Goal: Transaction & Acquisition: Book appointment/travel/reservation

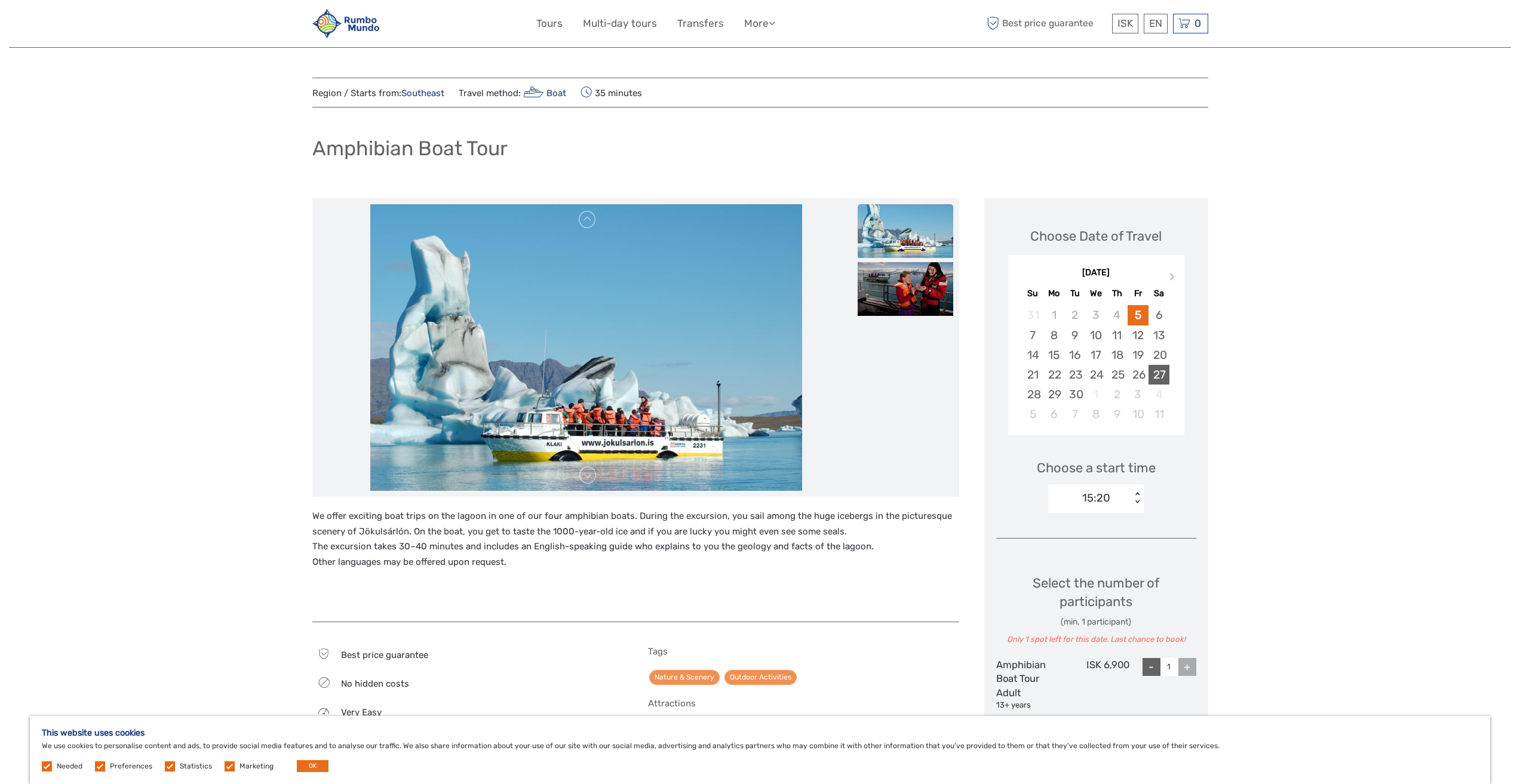
click at [1167, 374] on div "27" at bounding box center [1159, 375] width 21 height 20
click at [1094, 502] on div "09:20" at bounding box center [1096, 498] width 31 height 15
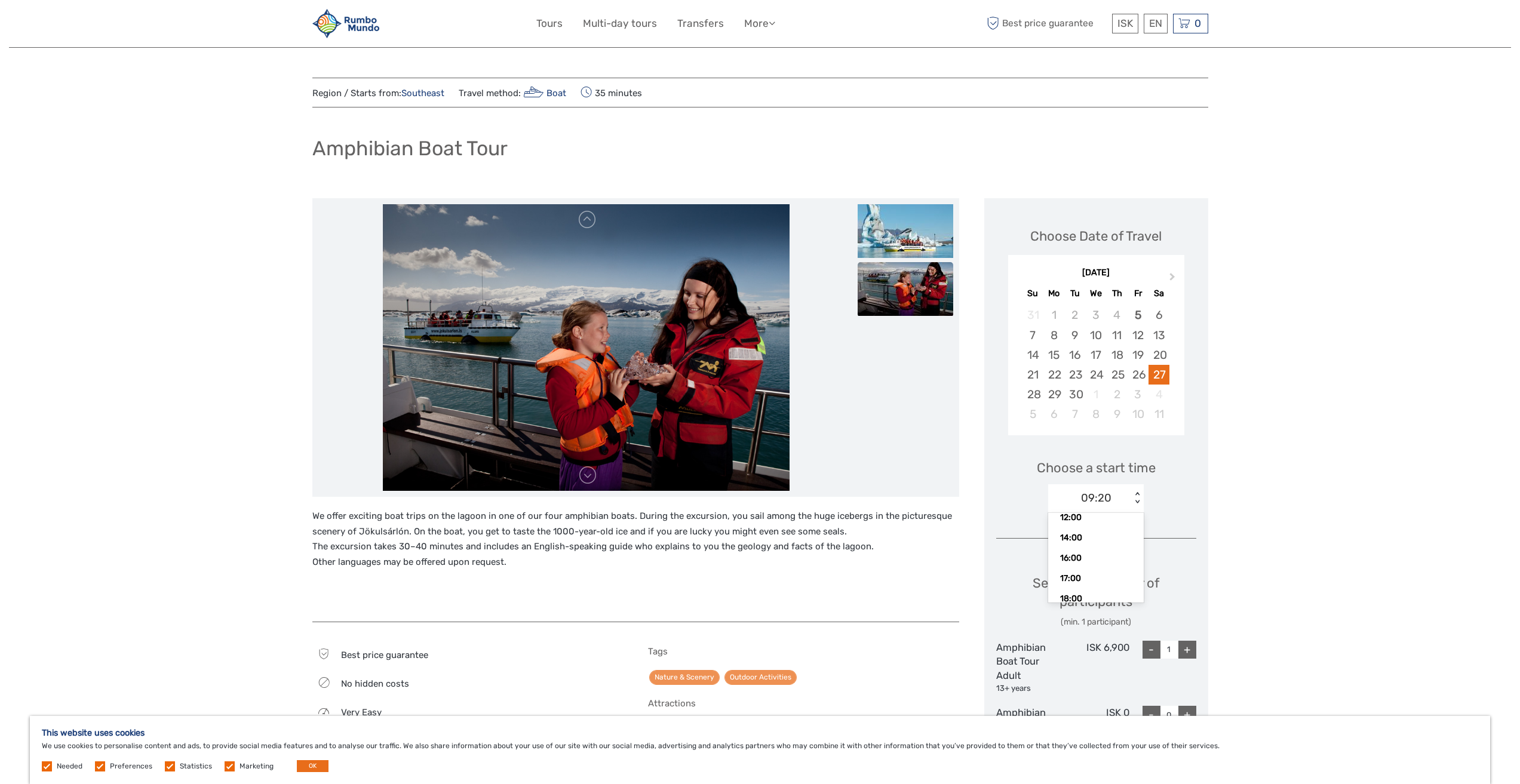
scroll to position [95, 0]
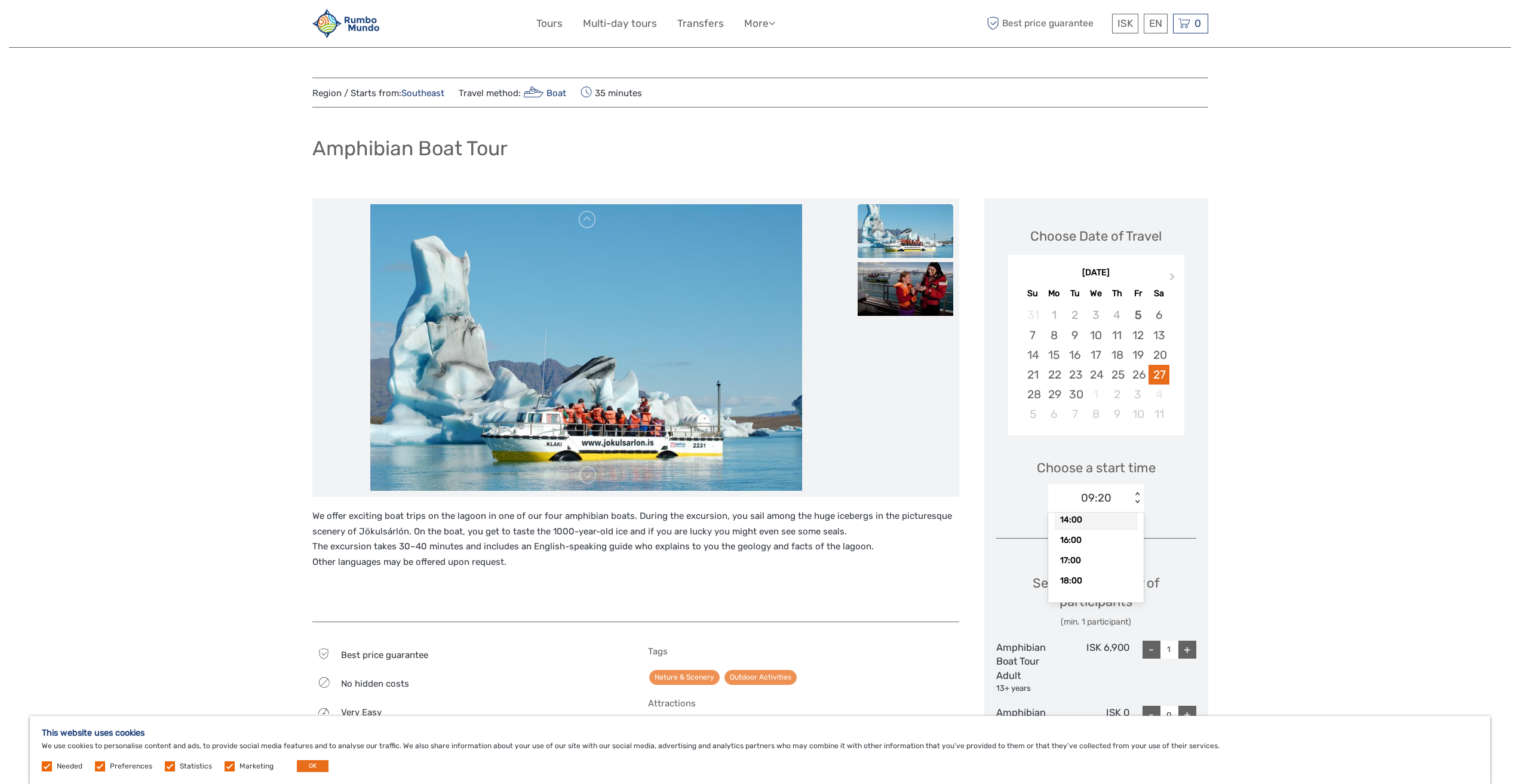
click at [1077, 522] on div "14:00" at bounding box center [1095, 520] width 84 height 20
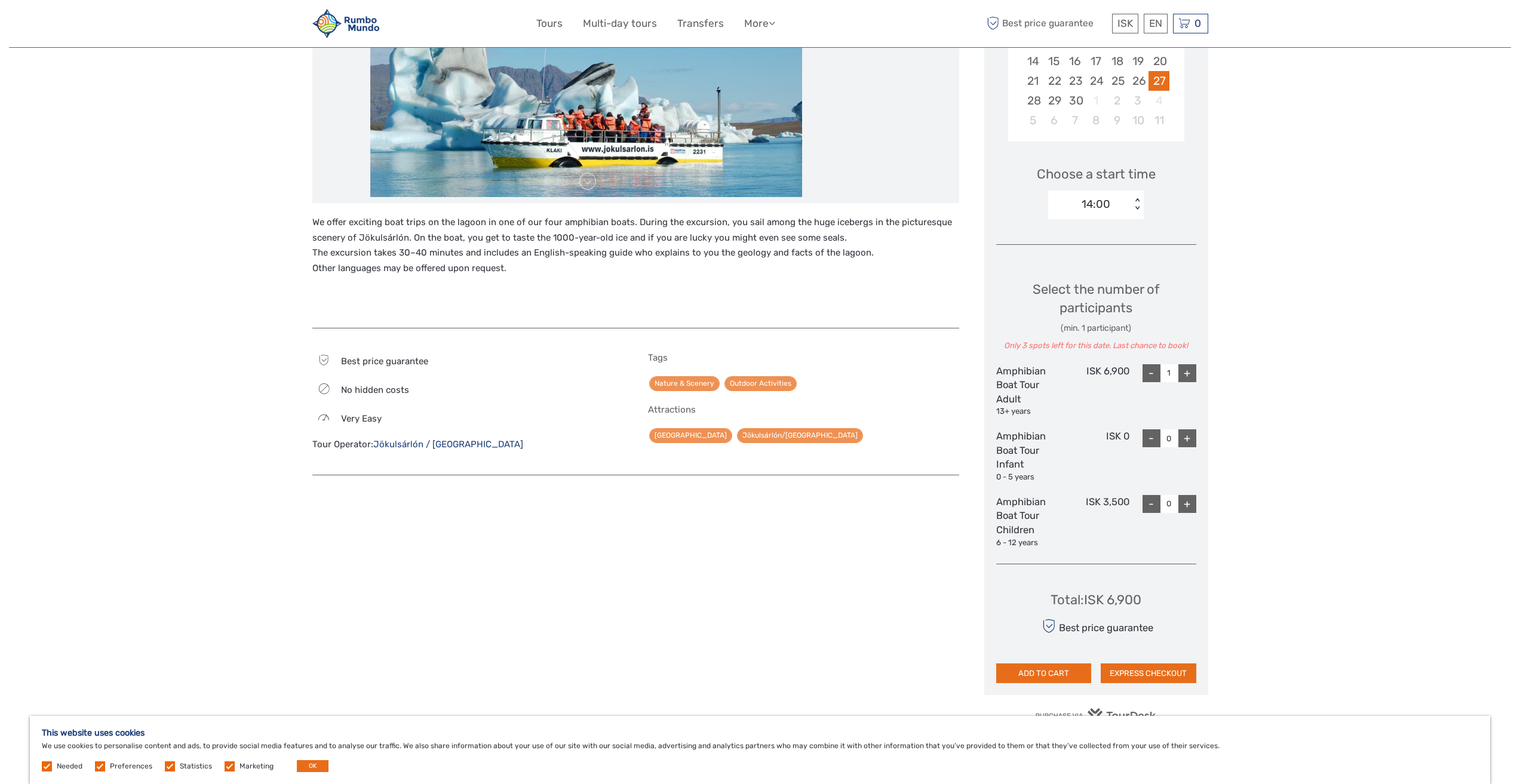
scroll to position [299, 0]
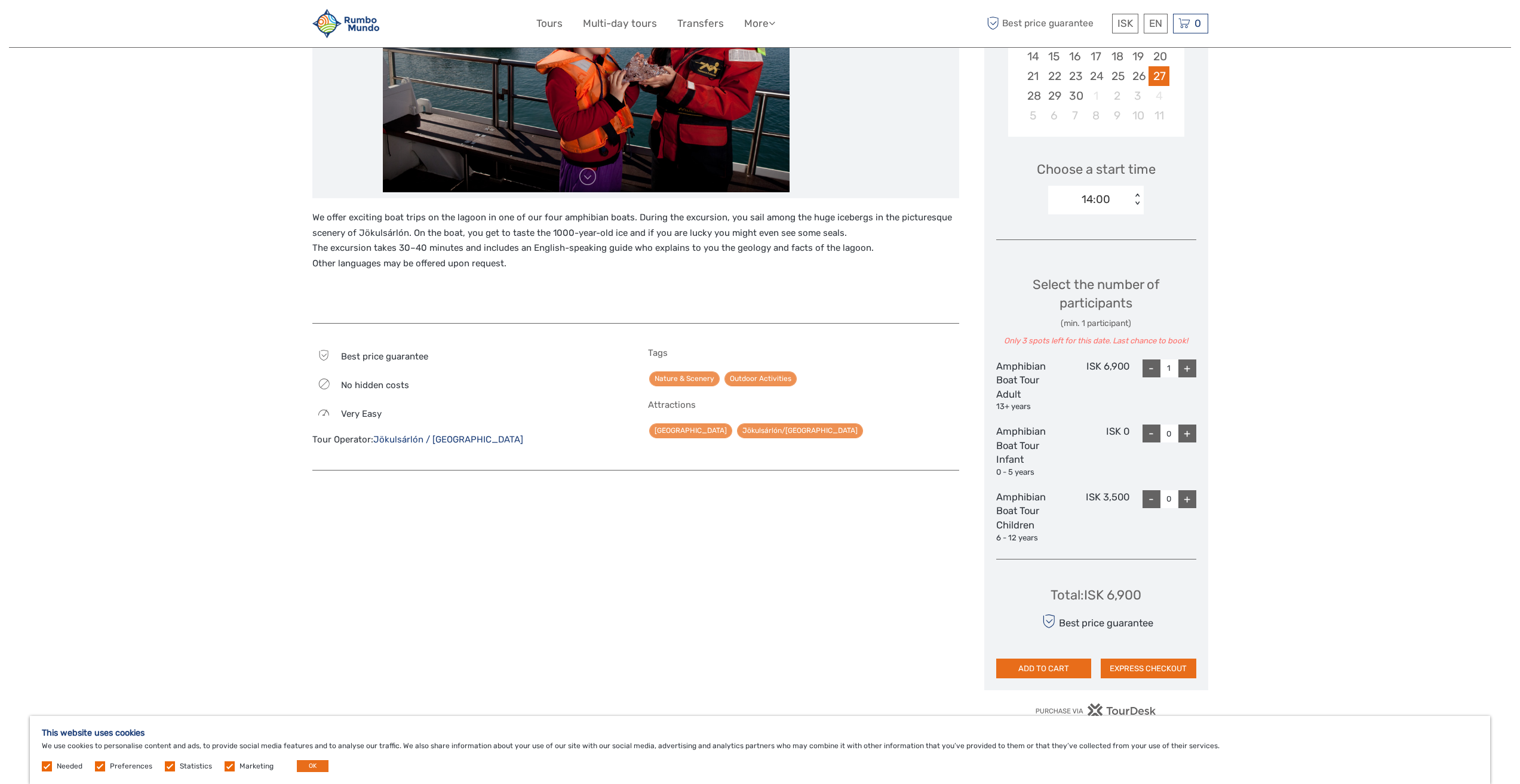
click at [1186, 366] on div "+" at bounding box center [1187, 368] width 18 height 18
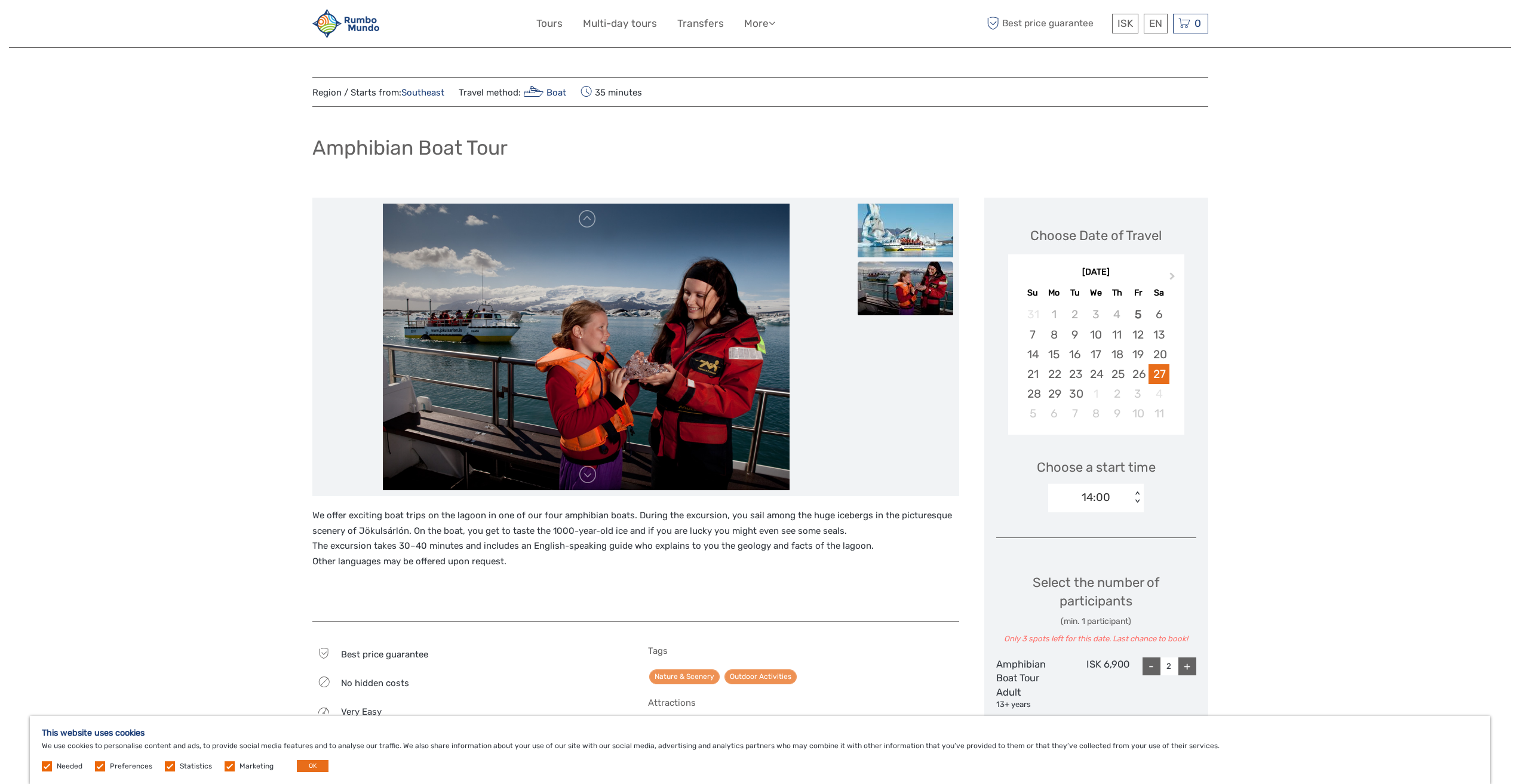
scroll to position [0, 0]
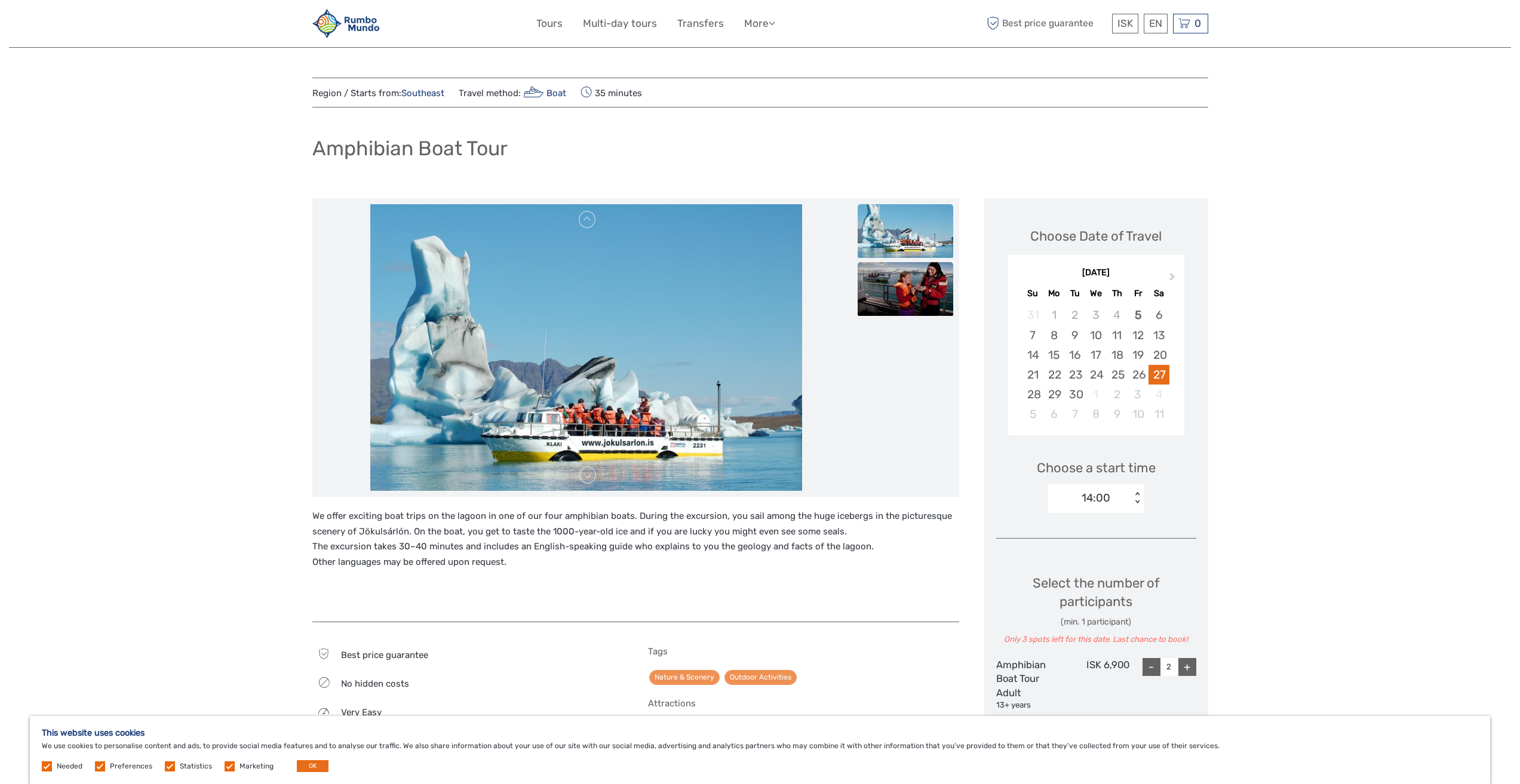
click at [932, 282] on img at bounding box center [905, 289] width 95 height 54
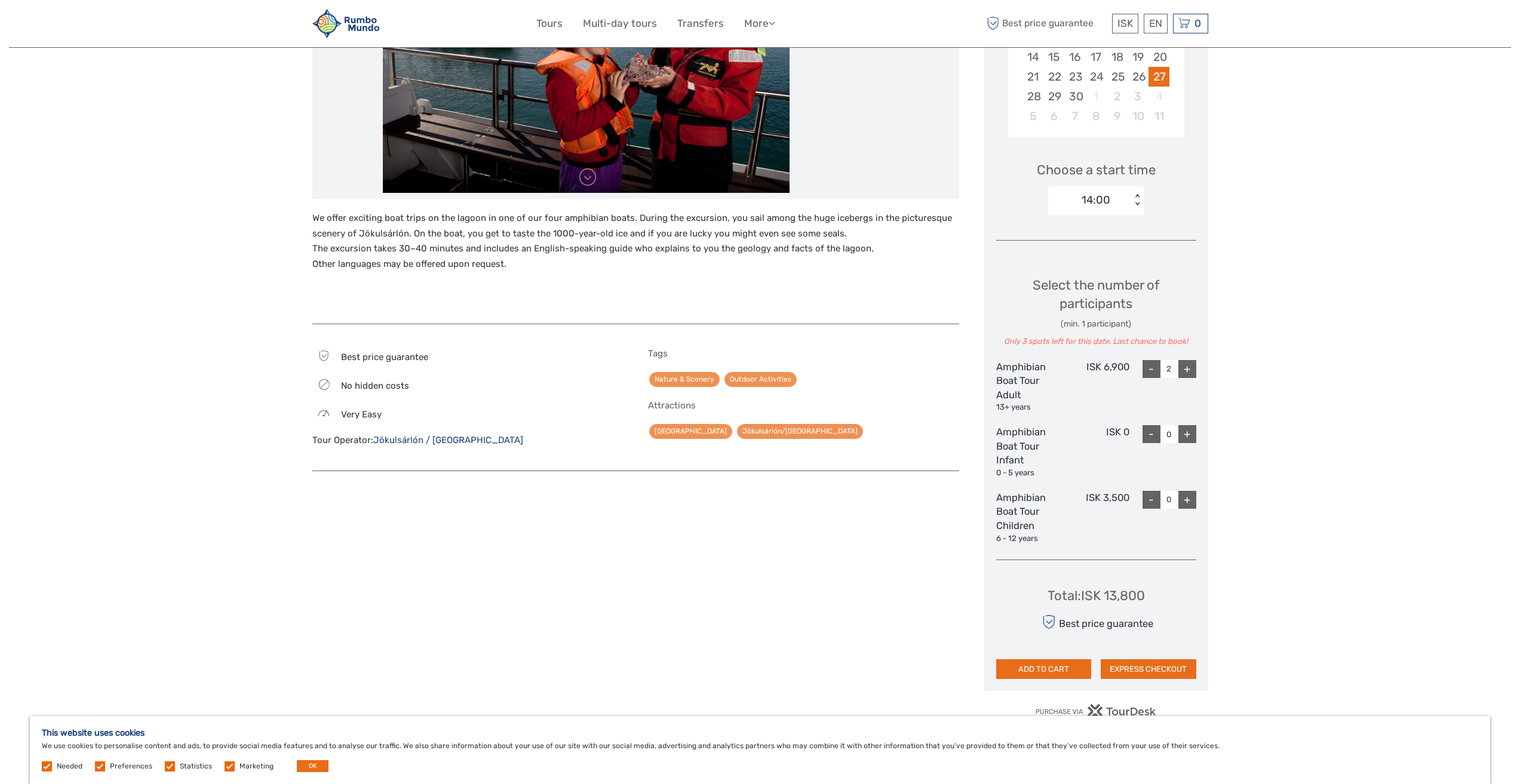
scroll to position [200, 0]
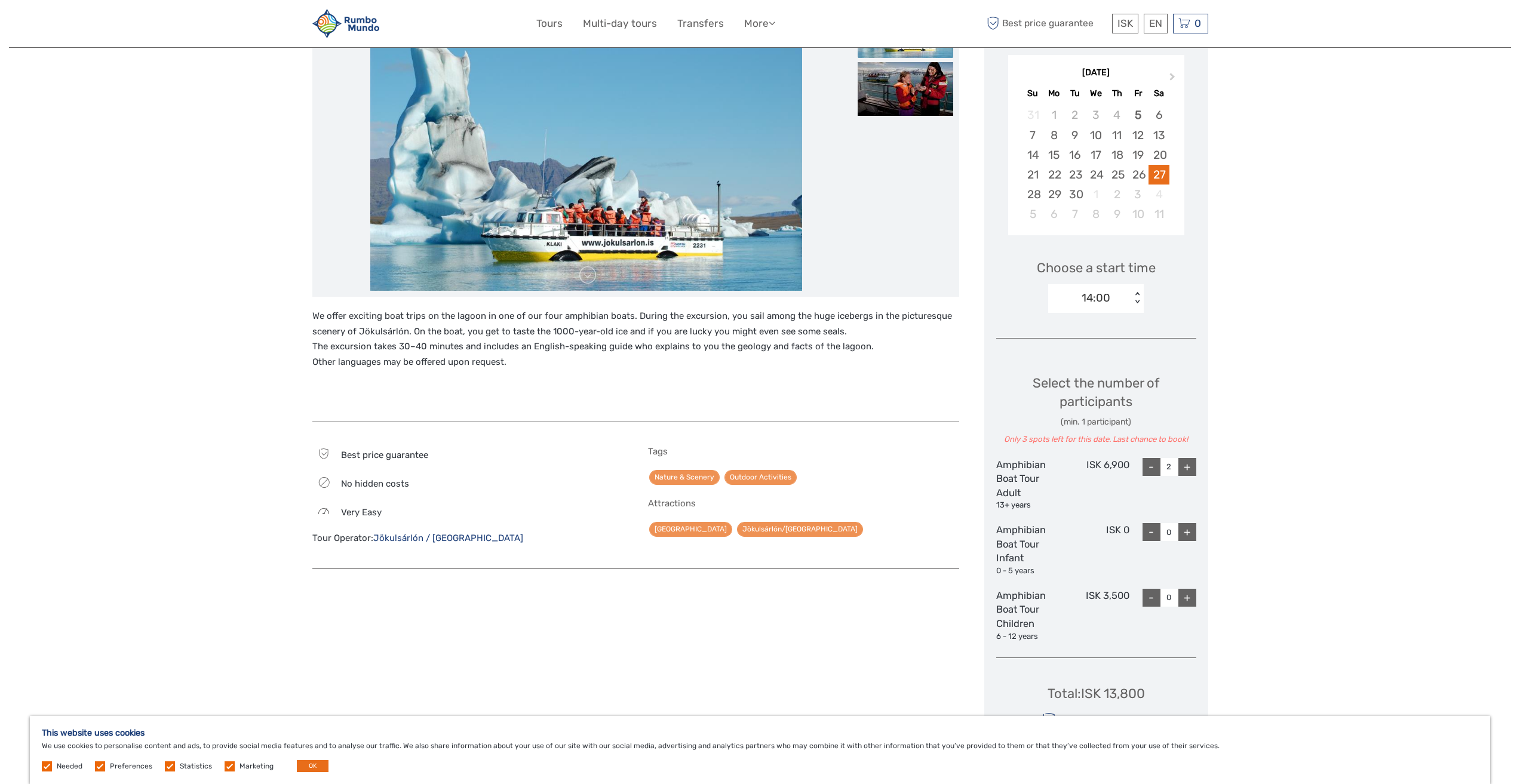
click at [1093, 299] on div "14:00" at bounding box center [1096, 298] width 29 height 15
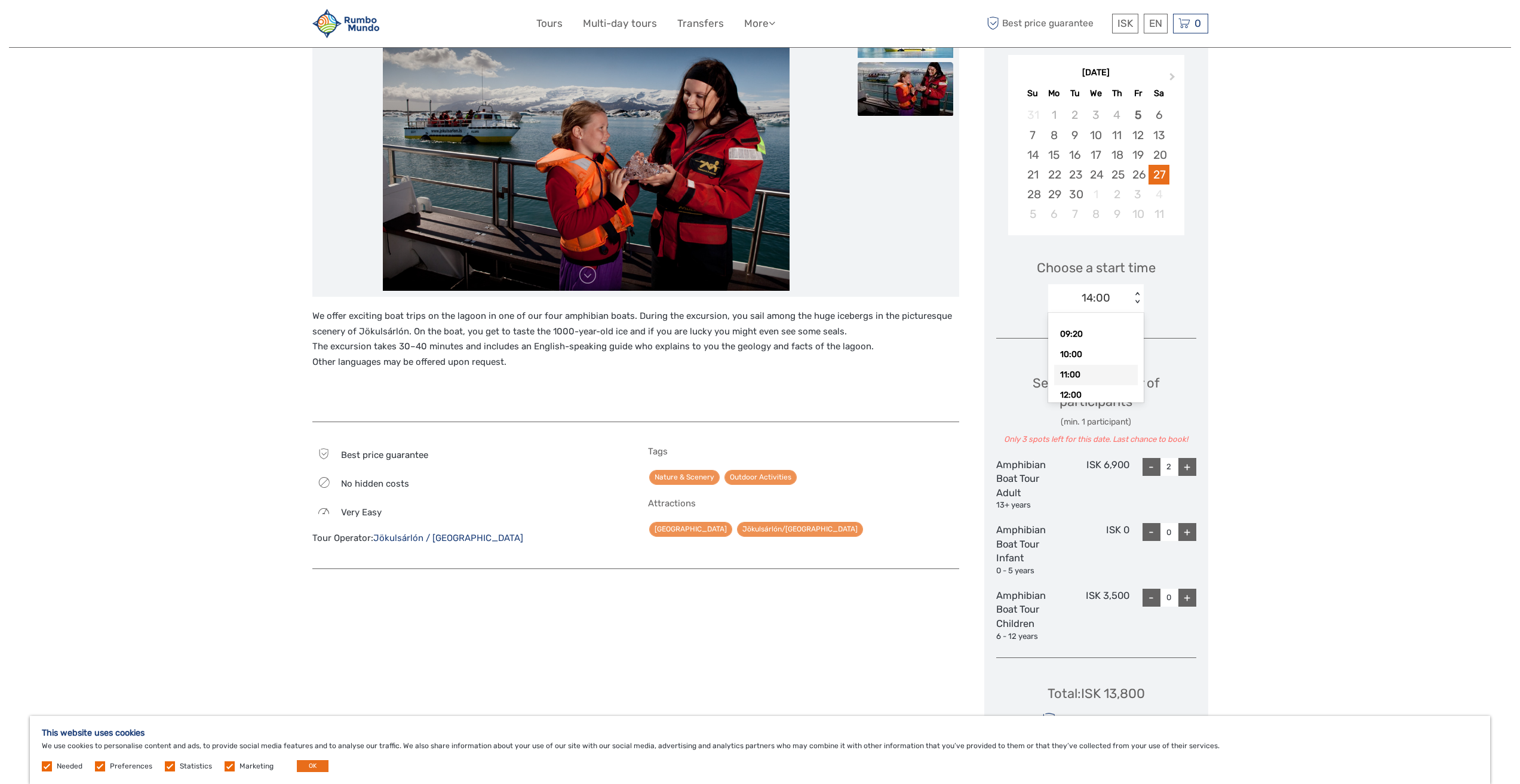
click at [1073, 374] on div "11:00" at bounding box center [1095, 375] width 84 height 20
click at [1127, 297] on div "11:00" at bounding box center [1090, 298] width 83 height 18
click at [1084, 391] on div "12:00" at bounding box center [1095, 395] width 84 height 20
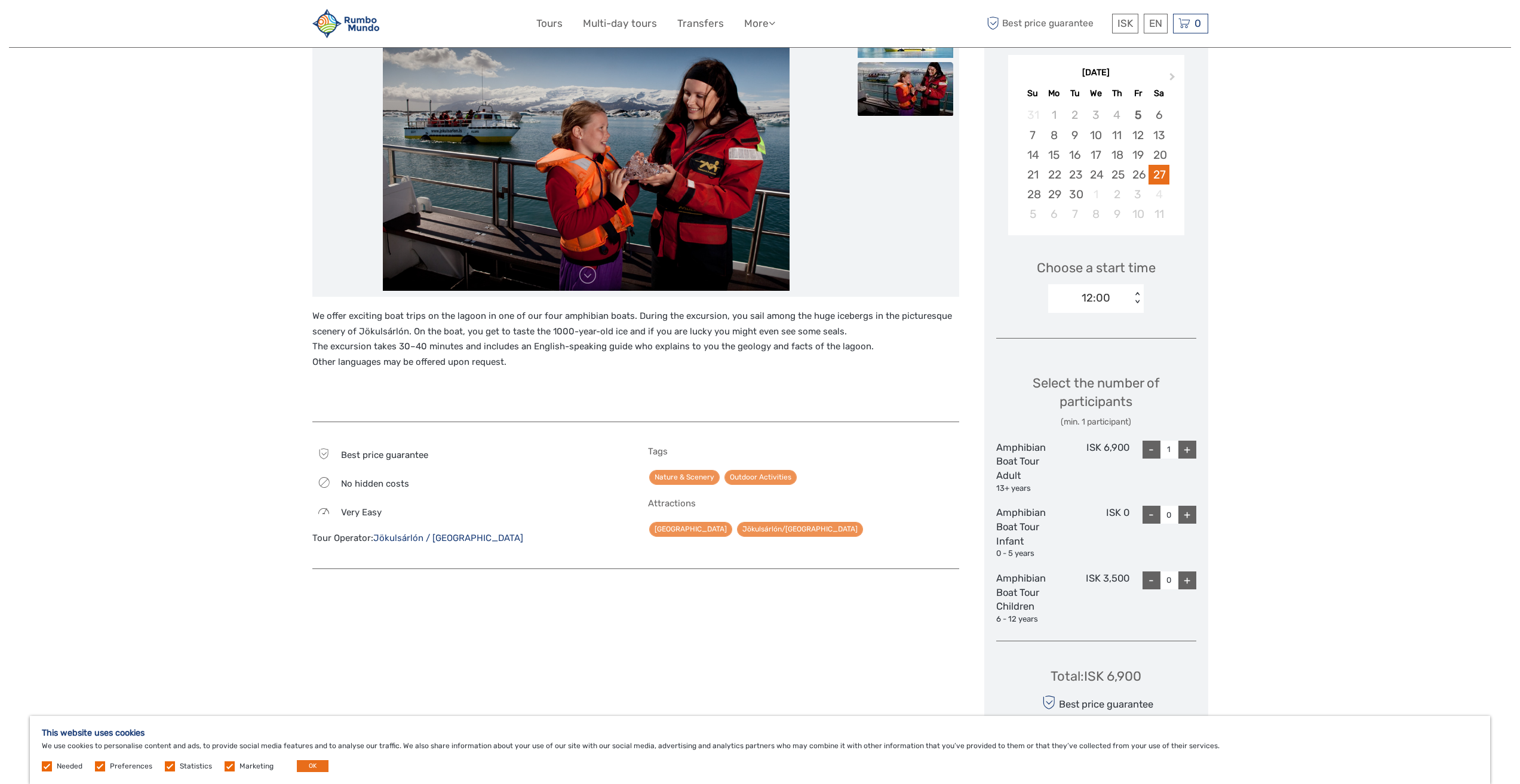
click at [1185, 449] on div "+" at bounding box center [1187, 450] width 18 height 18
click at [1152, 448] on div "-" at bounding box center [1151, 450] width 18 height 18
type input "2"
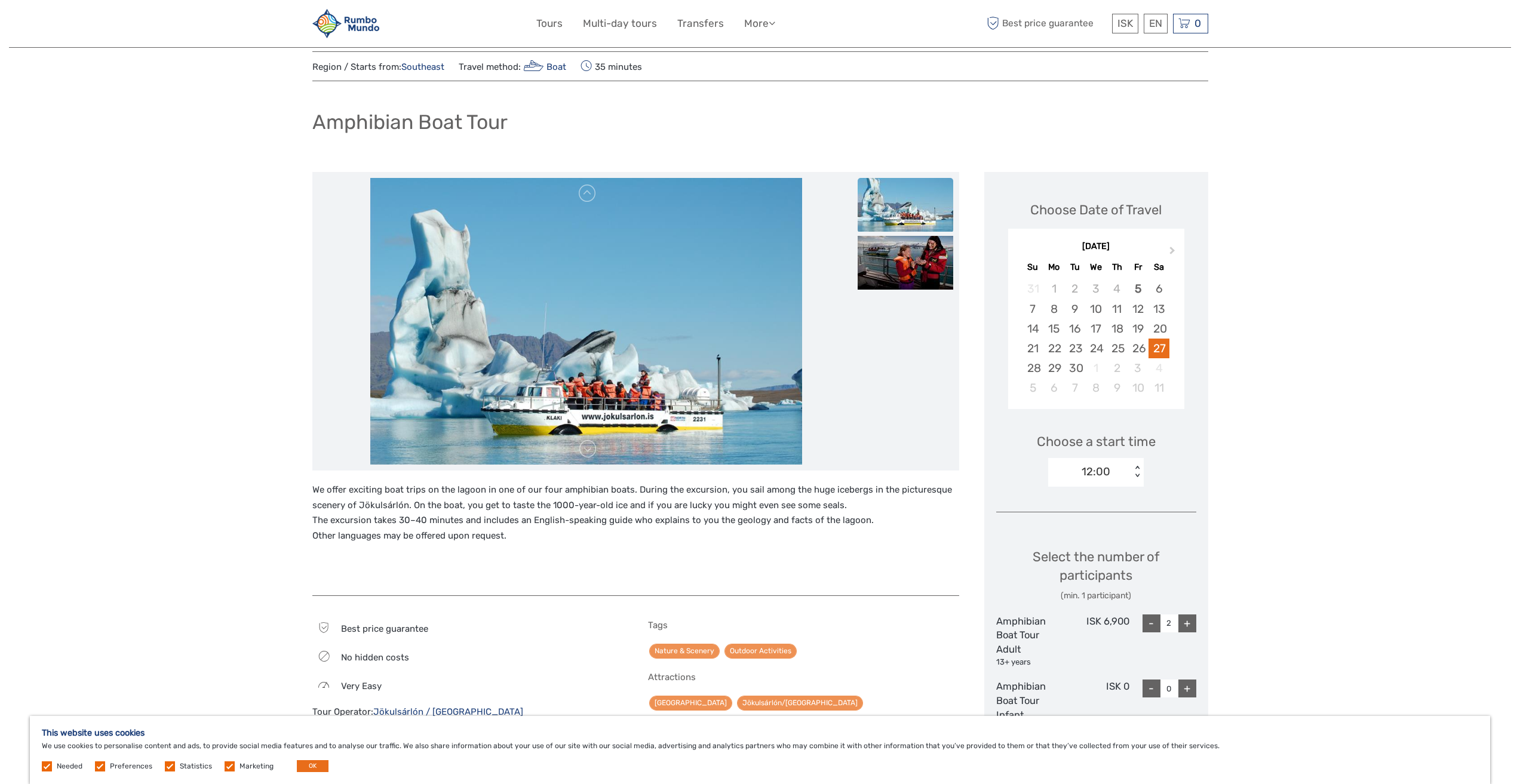
scroll to position [21, 0]
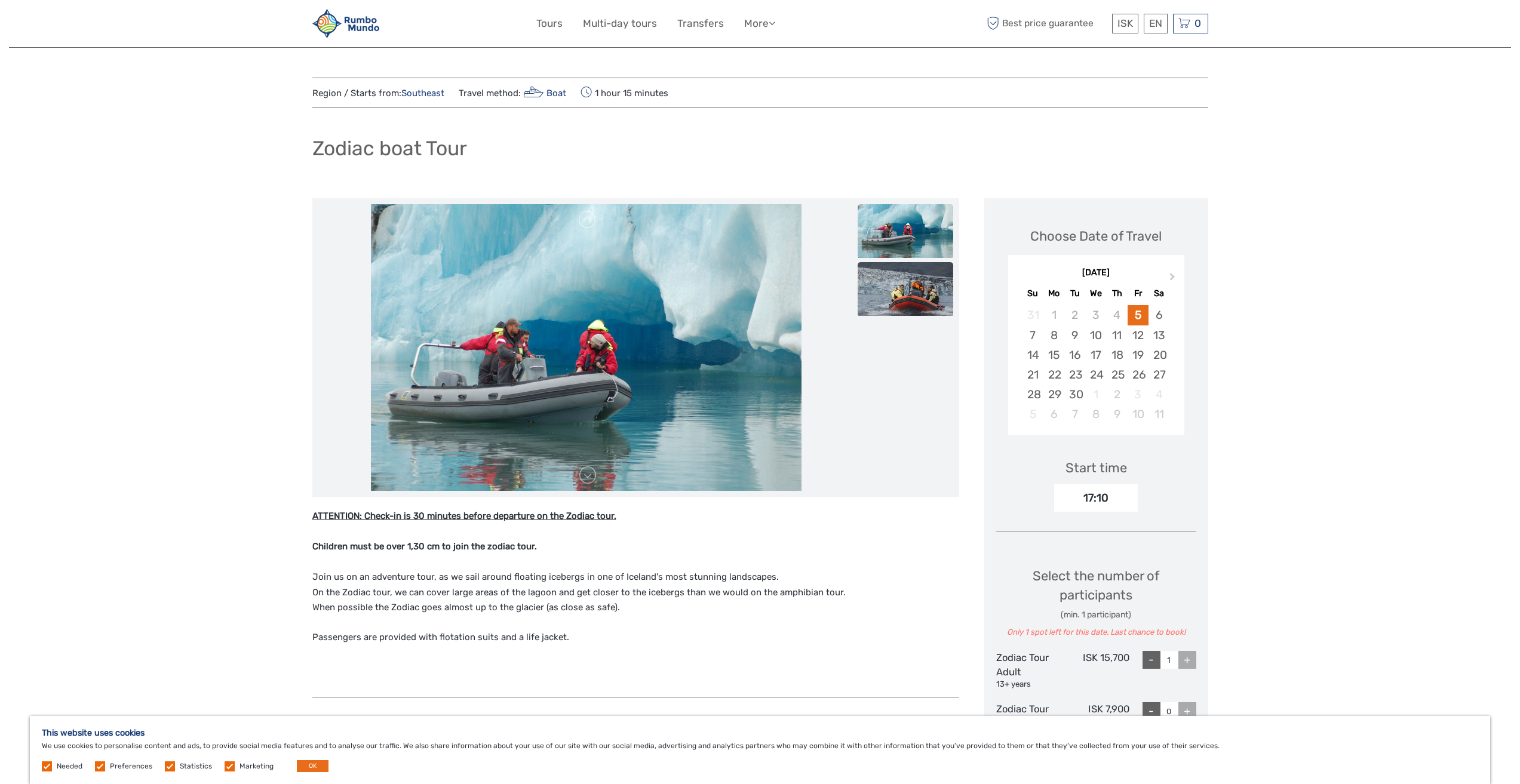
click at [908, 299] on img at bounding box center [905, 289] width 95 height 54
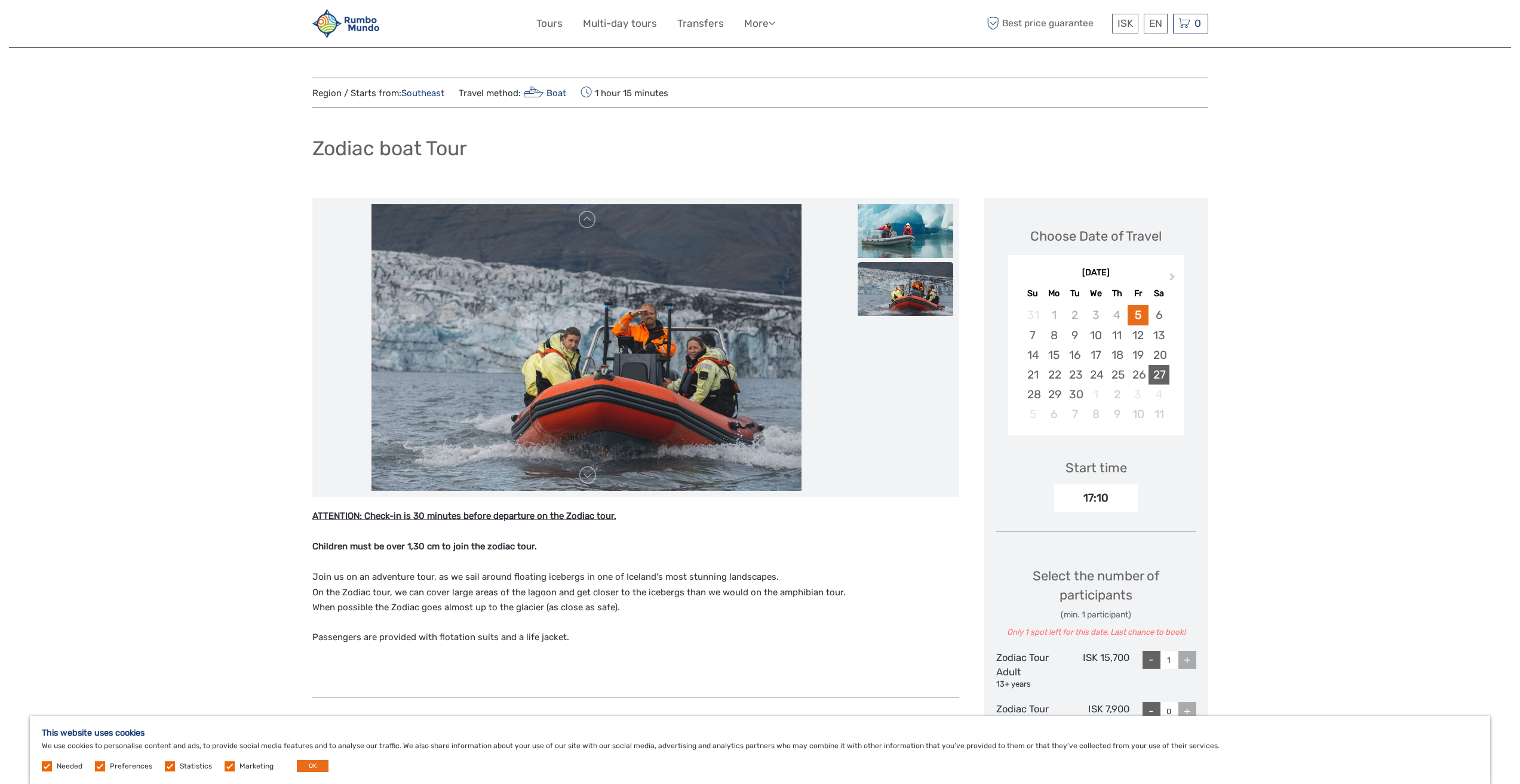
click at [1163, 376] on div "27" at bounding box center [1159, 375] width 21 height 20
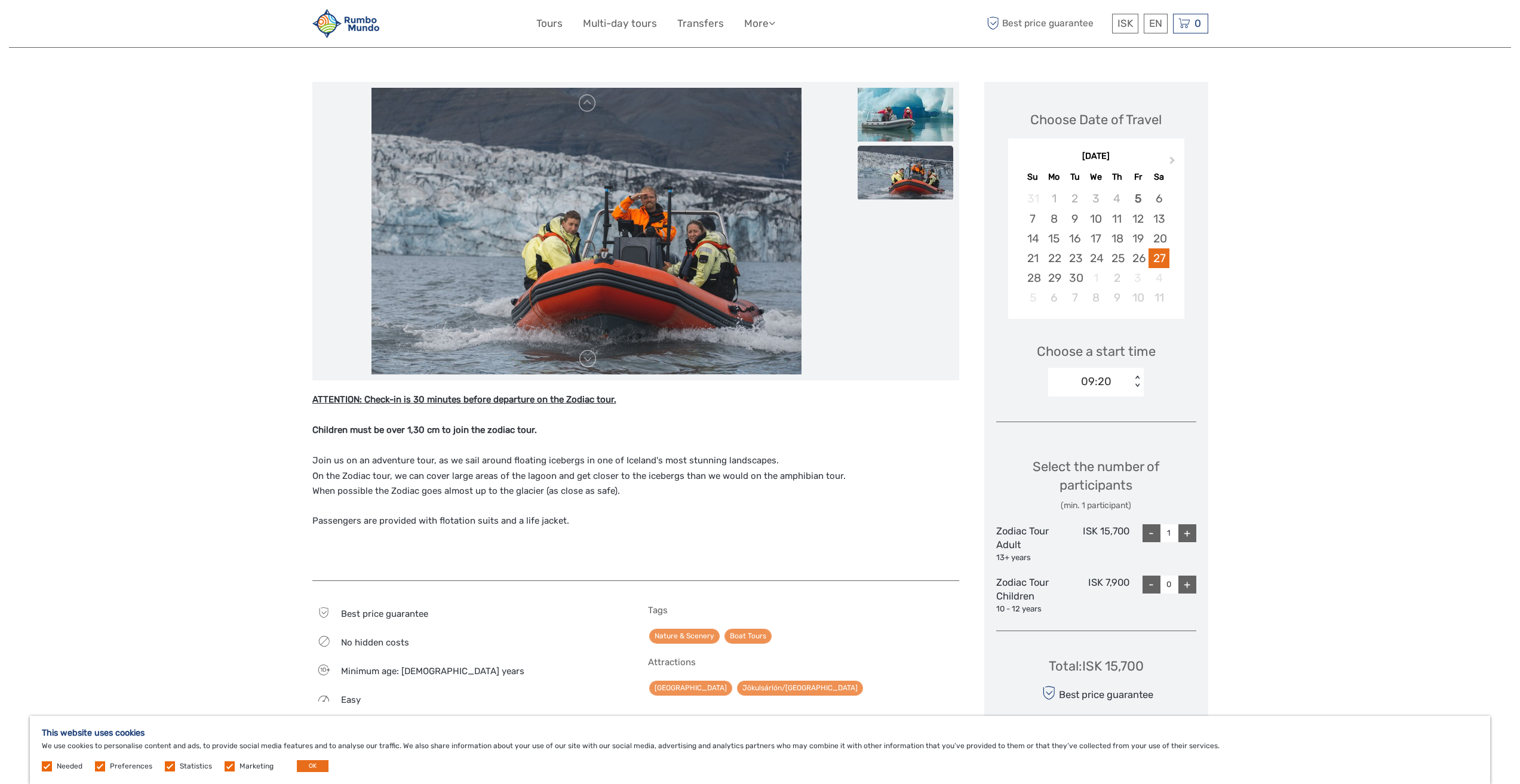
scroll to position [119, 0]
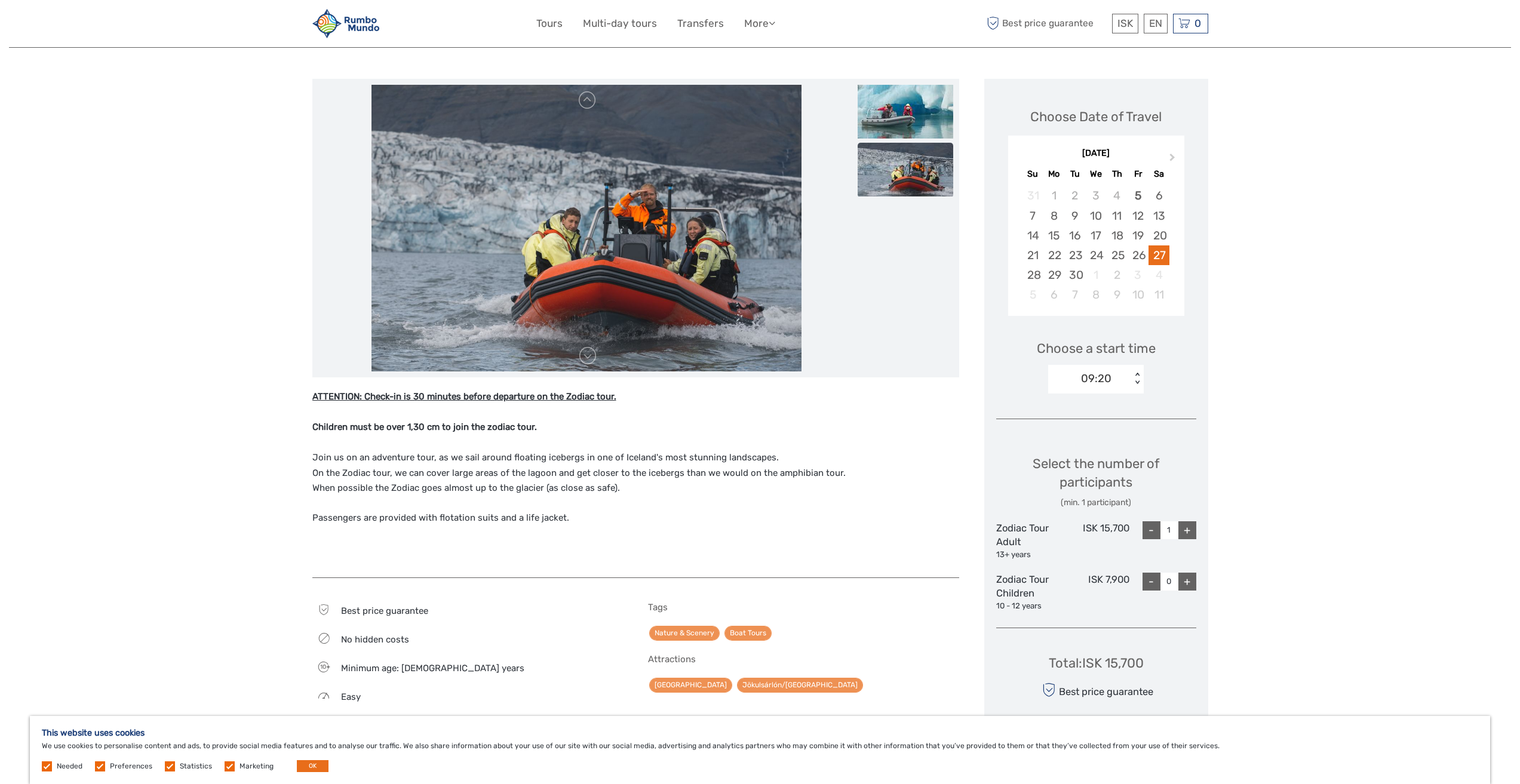
click at [1127, 378] on div "09:20" at bounding box center [1090, 379] width 83 height 18
click at [1073, 470] on div "13:10" at bounding box center [1095, 476] width 84 height 20
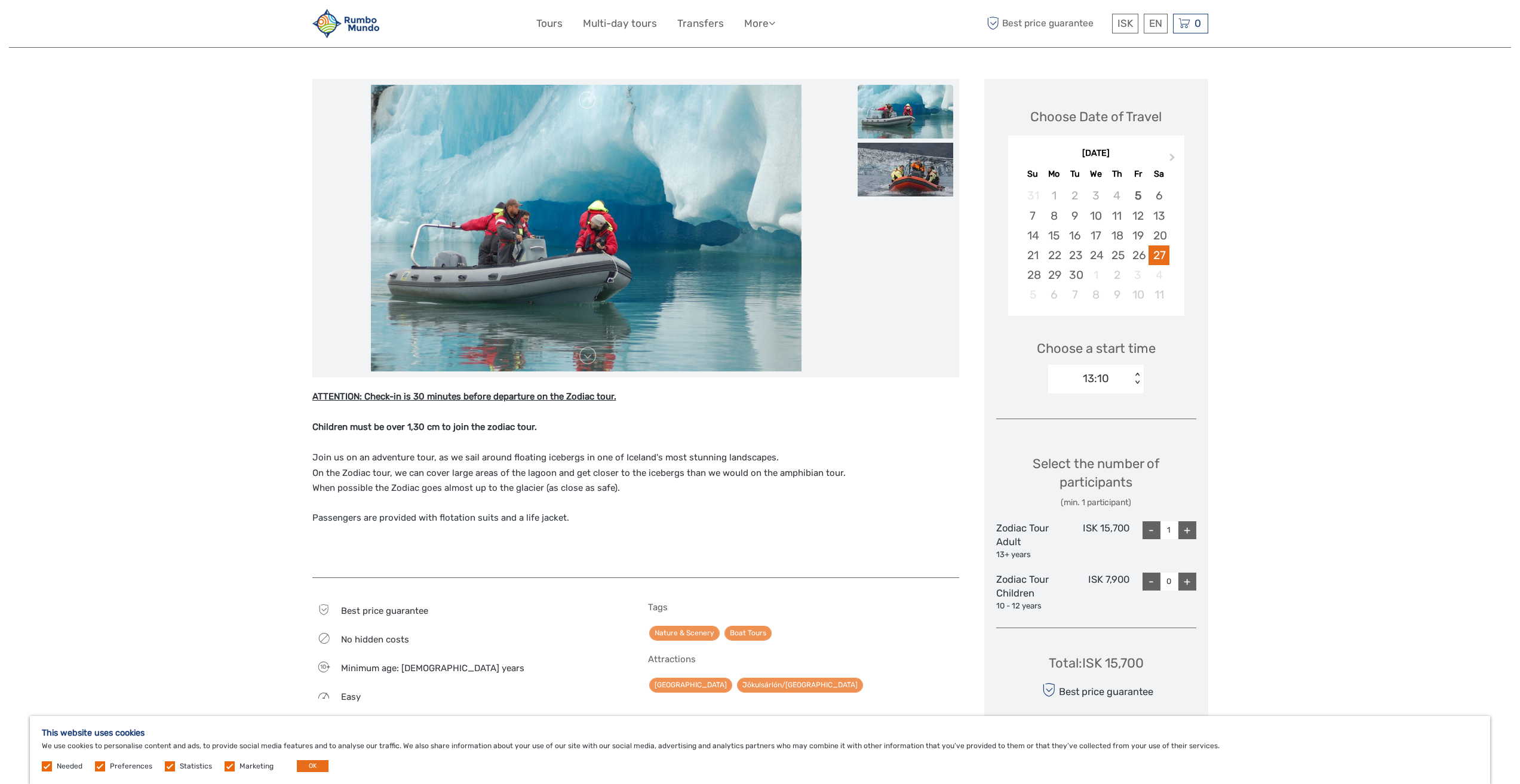
click at [1185, 532] on div "+" at bounding box center [1187, 530] width 18 height 18
type input "2"
